Goal: Information Seeking & Learning: Learn about a topic

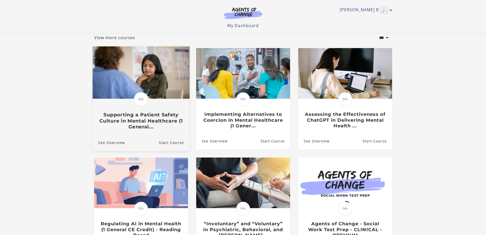
scroll to position [77, 0]
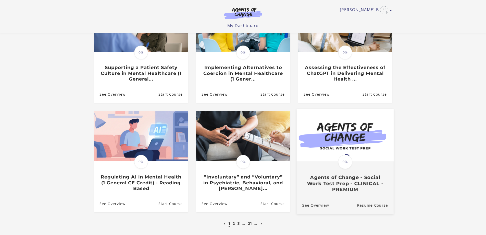
click at [239, 173] on div "Translation missing: en.liquid.partials.dashboard_course_card.progress_descript…" at bounding box center [345, 177] width 97 height 30
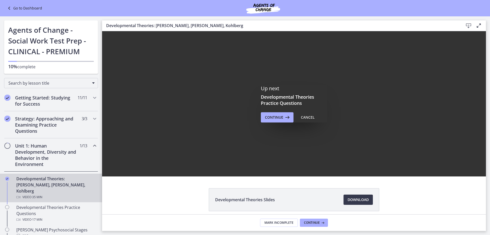
click at [440, 132] on div "Up next Developmental Theories Practice Questions Continue Cancel" at bounding box center [294, 103] width 384 height 145
click at [270, 119] on span "Continue" at bounding box center [274, 117] width 18 height 6
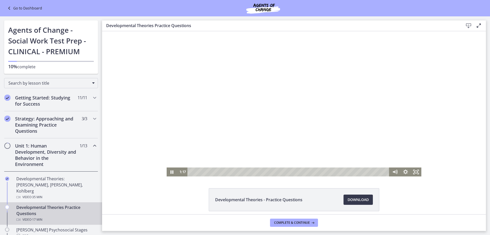
click at [237, 118] on div at bounding box center [294, 103] width 255 height 145
click at [249, 126] on div at bounding box center [294, 103] width 255 height 145
click at [296, 94] on div at bounding box center [294, 103] width 255 height 145
click at [294, 95] on div at bounding box center [294, 103] width 255 height 145
click at [229, 112] on div at bounding box center [294, 103] width 255 height 145
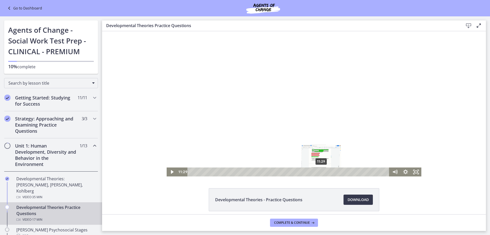
click at [320, 172] on div "11:29" at bounding box center [289, 171] width 196 height 9
click at [321, 172] on div "11:39" at bounding box center [289, 171] width 196 height 9
click at [323, 172] on div "11:49" at bounding box center [289, 171] width 196 height 9
click at [326, 171] on div "12:02" at bounding box center [289, 171] width 196 height 9
click at [291, 109] on div at bounding box center [294, 103] width 255 height 145
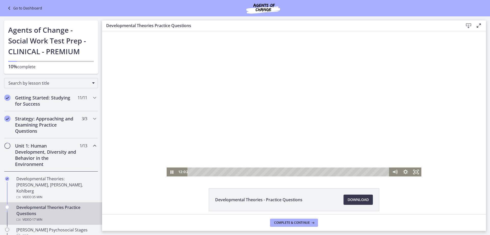
click at [291, 109] on div at bounding box center [294, 103] width 255 height 145
click at [239, 101] on div at bounding box center [294, 103] width 255 height 145
click at [211, 91] on div at bounding box center [294, 103] width 255 height 145
click at [215, 88] on div at bounding box center [294, 103] width 255 height 145
click at [226, 80] on div at bounding box center [294, 103] width 255 height 145
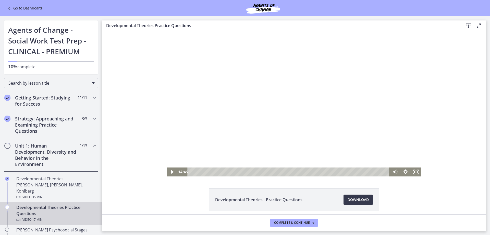
click at [301, 113] on div at bounding box center [294, 103] width 255 height 145
click at [214, 104] on div at bounding box center [294, 103] width 255 height 145
click at [268, 79] on div at bounding box center [294, 103] width 255 height 145
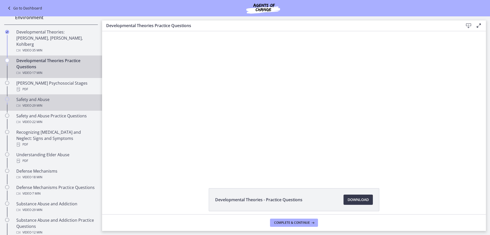
scroll to position [102, 0]
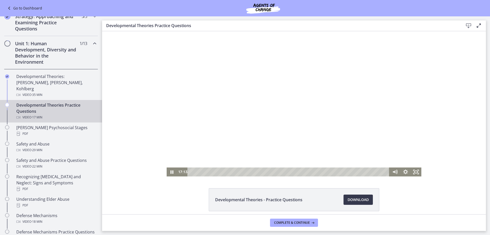
click at [252, 101] on div at bounding box center [294, 103] width 255 height 145
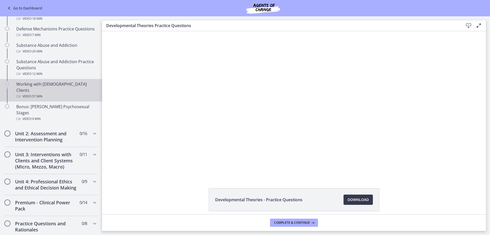
scroll to position [306, 0]
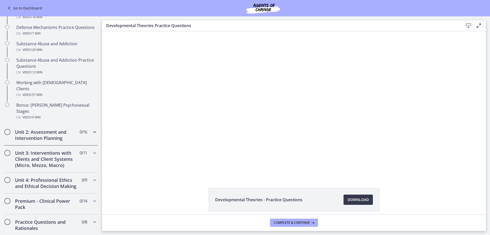
click at [42, 129] on h2 "Unit 2: Assessment and Intervention Planning" at bounding box center [46, 135] width 62 height 12
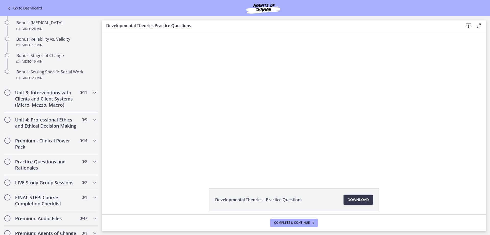
click at [47, 101] on h2 "Unit 3: Interventions with Clients and Client Systems (Micro, Mezzo, Macro)" at bounding box center [46, 98] width 62 height 18
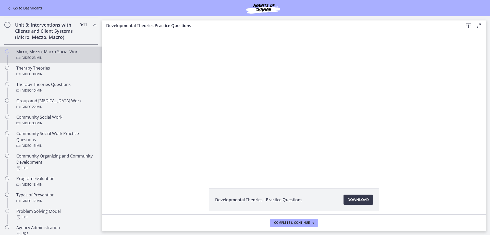
scroll to position [90, 0]
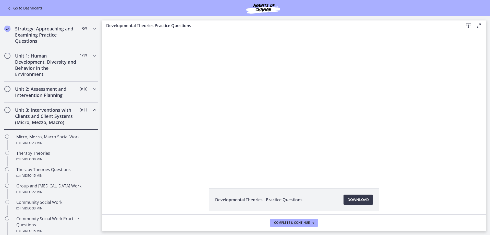
click at [41, 120] on h2 "Unit 3: Interventions with Clients and Client Systems (Micro, Mezzo, Macro)" at bounding box center [46, 116] width 62 height 18
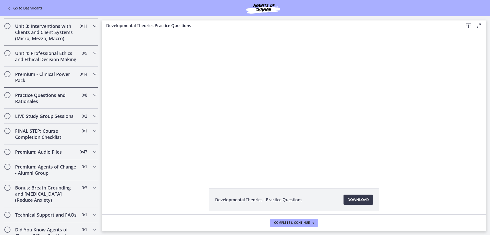
scroll to position [200, 0]
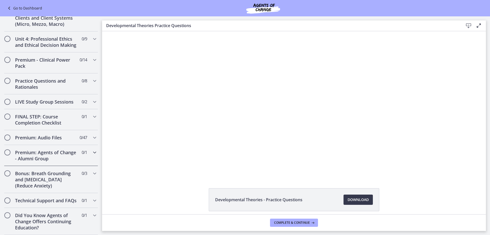
click at [46, 150] on h2 "Premium: Agents of Change - Alumni Group" at bounding box center [46, 155] width 62 height 12
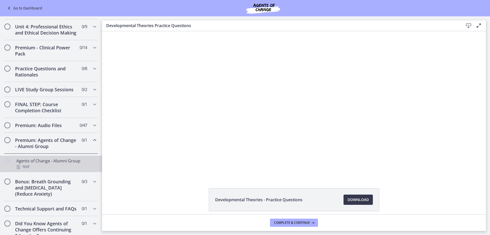
click at [44, 166] on div "Agents of Change - Alumni Group Text" at bounding box center [56, 163] width 80 height 12
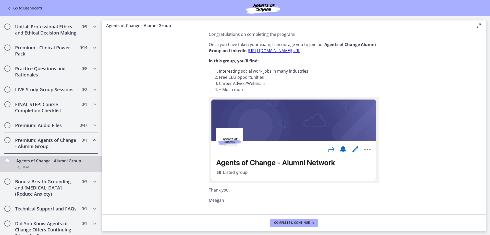
scroll to position [28, 0]
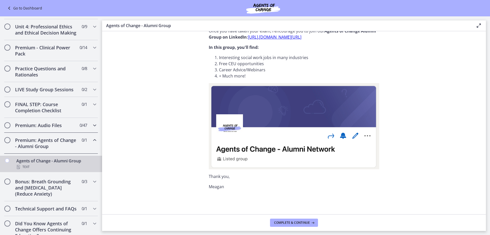
click at [48, 128] on h2 "Premium: Audio Files" at bounding box center [46, 125] width 62 height 6
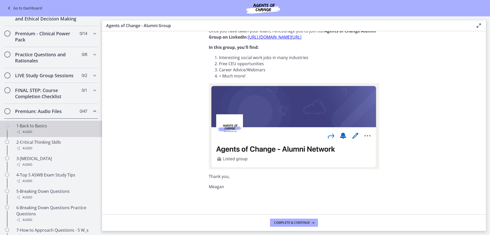
scroll to position [175, 0]
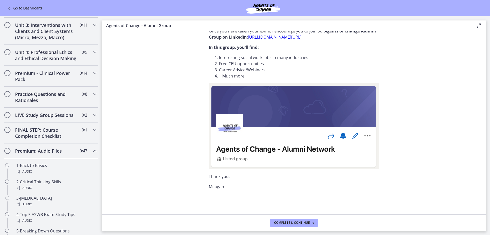
click at [42, 153] on div "Premium: Audio Files 0 / 47 Completed" at bounding box center [51, 150] width 94 height 15
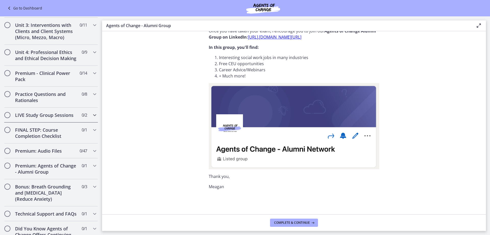
click at [44, 118] on h2 "LIVE Study Group Sessions" at bounding box center [46, 115] width 62 height 6
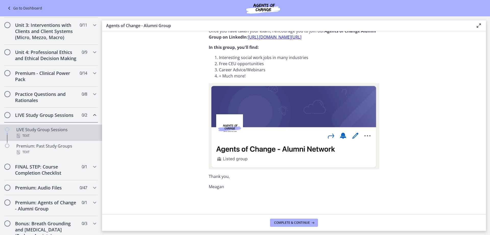
click at [48, 138] on div "LIVE Study Group Sessions Text" at bounding box center [56, 132] width 80 height 12
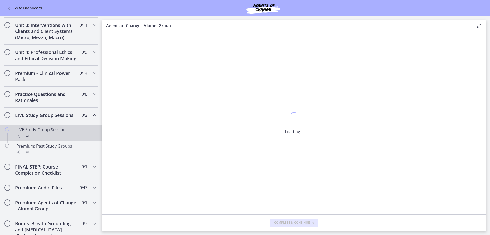
scroll to position [0, 0]
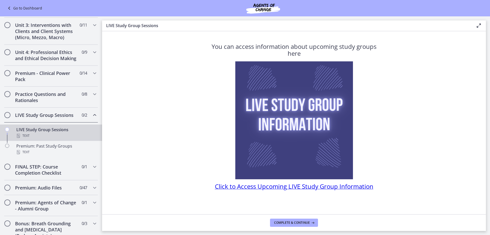
scroll to position [3, 0]
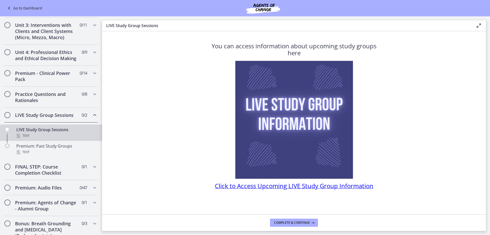
click at [345, 188] on span "Click to Access Upcoming LIVE Study Group Information" at bounding box center [294, 185] width 159 height 8
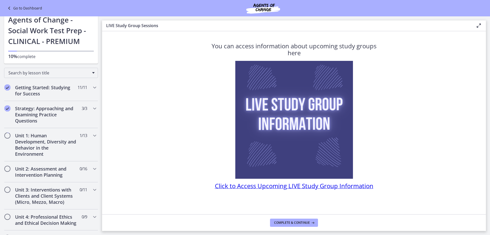
scroll to position [0, 0]
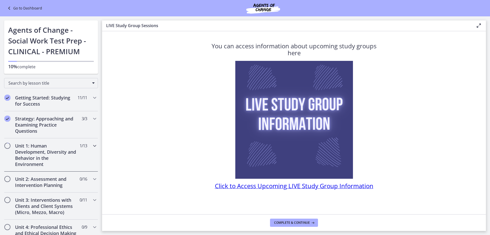
click at [42, 155] on h2 "Unit 1: Human Development, Diversity and Behavior in the Environment" at bounding box center [46, 154] width 62 height 25
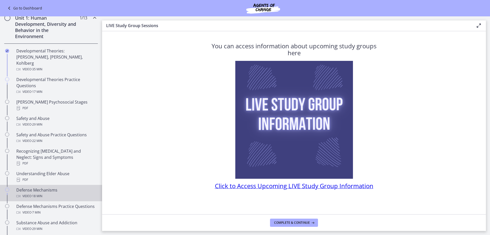
scroll to position [102, 0]
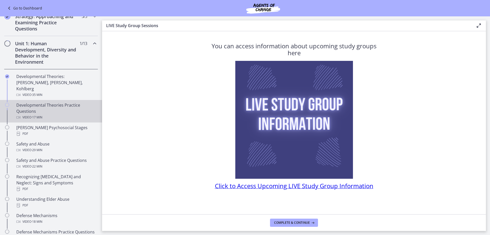
click at [60, 102] on div "Developmental Theories Practice Questions Video · 17 min" at bounding box center [56, 111] width 80 height 18
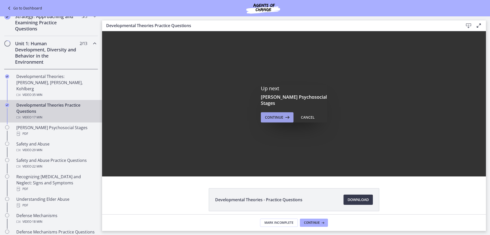
click at [283, 114] on icon at bounding box center [286, 117] width 7 height 6
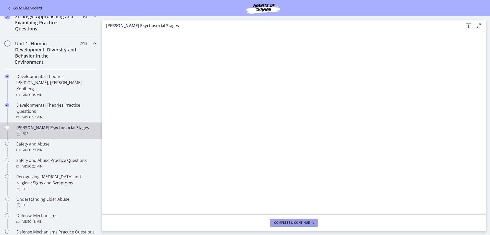
click at [289, 225] on button "Complete & continue" at bounding box center [294, 222] width 48 height 8
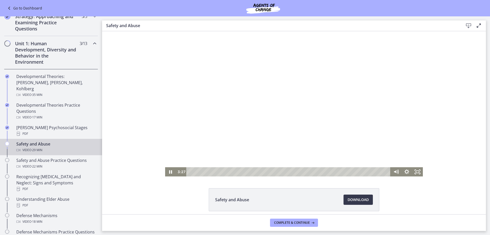
click at [314, 79] on div at bounding box center [294, 103] width 258 height 145
drag, startPoint x: 402, startPoint y: 175, endPoint x: 397, endPoint y: 176, distance: 4.3
click at [397, 176] on div at bounding box center [407, 171] width 32 height 9
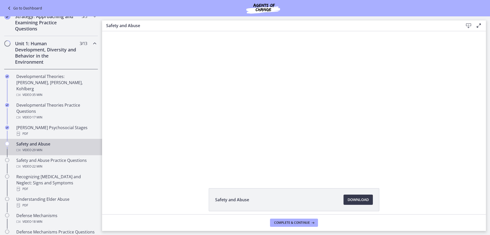
click at [380, 182] on div "Safety and Abuse Download Opens in a new window" at bounding box center [294, 122] width 384 height 183
drag, startPoint x: 379, startPoint y: 181, endPoint x: 369, endPoint y: 181, distance: 10.0
click at [379, 181] on div "Safety and Abuse Download Opens in a new window" at bounding box center [294, 122] width 384 height 183
drag, startPoint x: 369, startPoint y: 181, endPoint x: 365, endPoint y: 179, distance: 4.3
click at [367, 180] on div "Safety and Abuse Download Opens in a new window" at bounding box center [294, 122] width 384 height 183
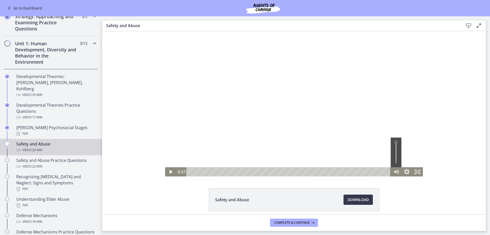
click at [397, 163] on div "Volume" at bounding box center [396, 152] width 11 height 30
click at [278, 134] on div at bounding box center [294, 103] width 258 height 145
drag, startPoint x: 394, startPoint y: 161, endPoint x: 395, endPoint y: 153, distance: 8.4
click at [395, 153] on div "Volume" at bounding box center [396, 153] width 4 height 4
click at [347, 146] on div at bounding box center [294, 103] width 258 height 145
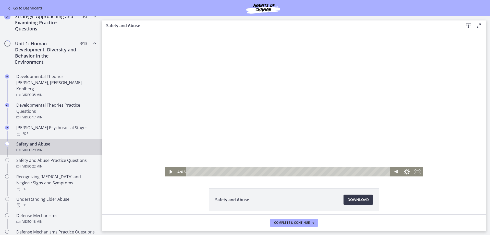
click at [364, 147] on div at bounding box center [294, 103] width 258 height 145
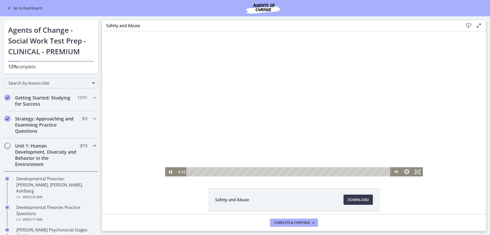
scroll to position [102, 0]
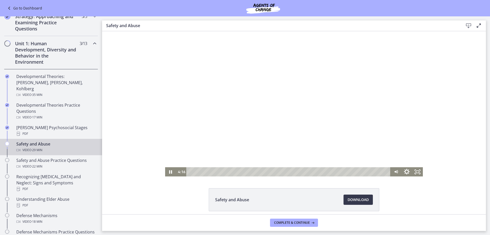
drag, startPoint x: 289, startPoint y: 66, endPoint x: 292, endPoint y: 68, distance: 3.1
click at [290, 66] on div at bounding box center [294, 103] width 258 height 145
click at [272, 108] on div at bounding box center [294, 103] width 258 height 145
click at [198, 72] on div at bounding box center [294, 103] width 258 height 145
click at [235, 112] on div at bounding box center [294, 103] width 258 height 145
